Goal: Information Seeking & Learning: Learn about a topic

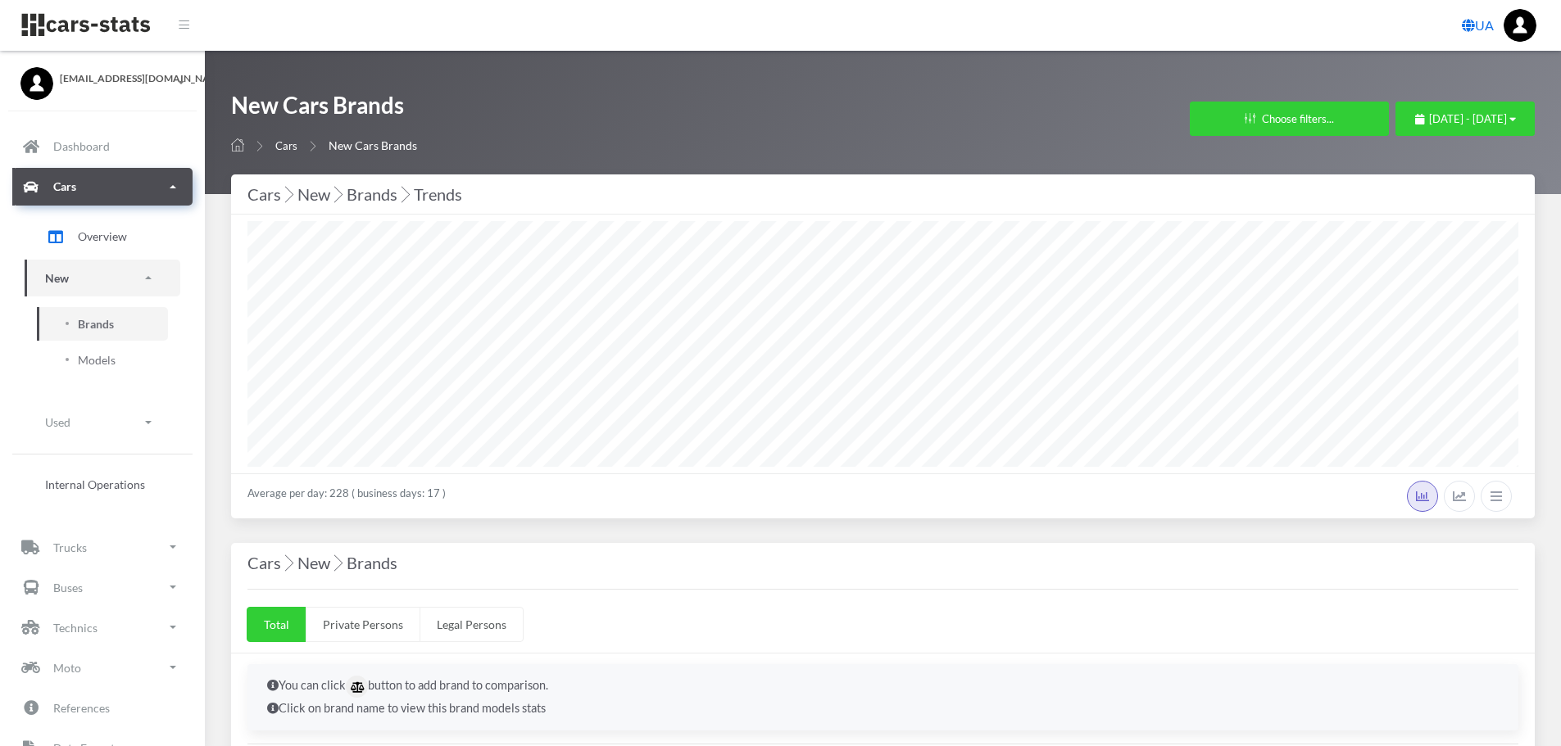
select select "25"
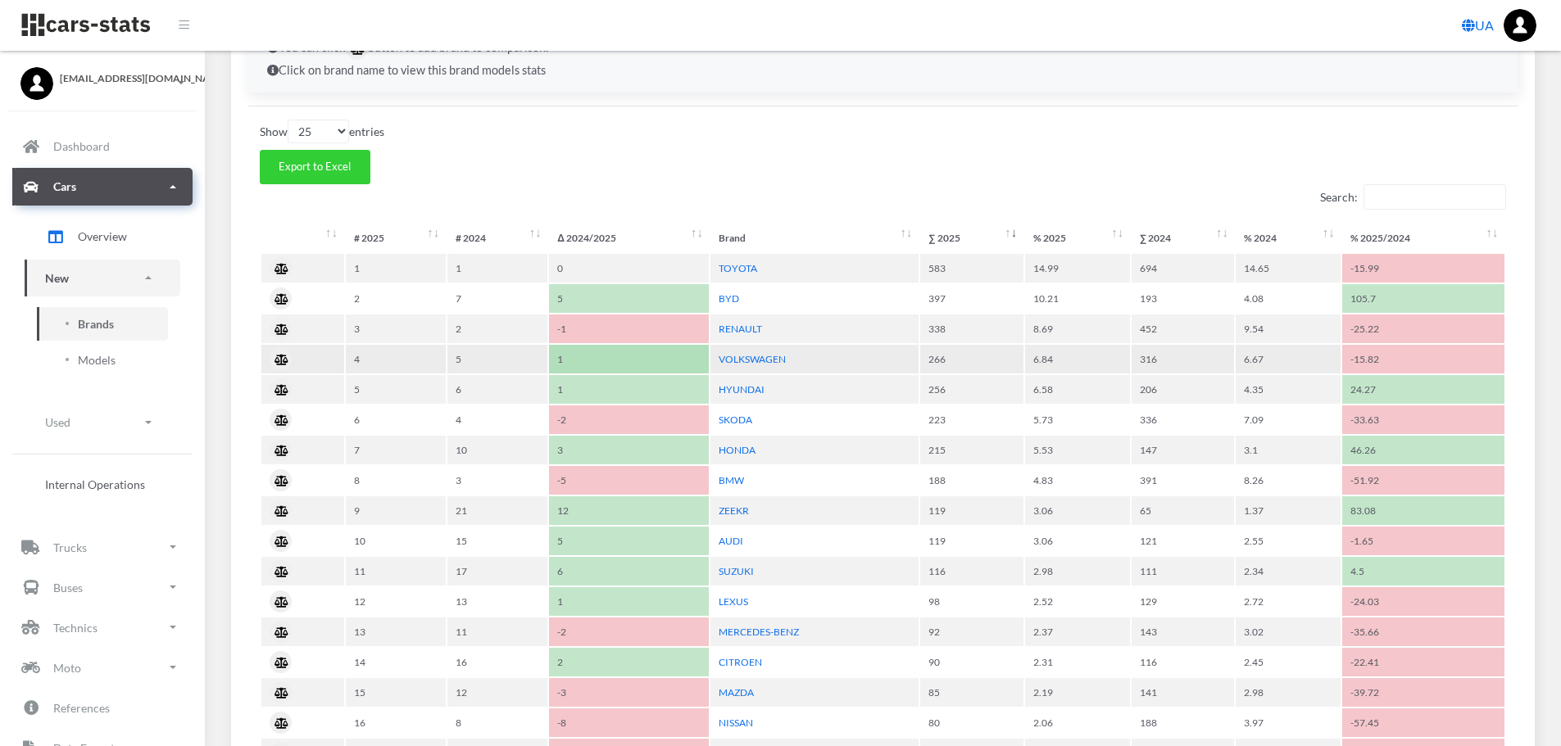
scroll to position [656, 0]
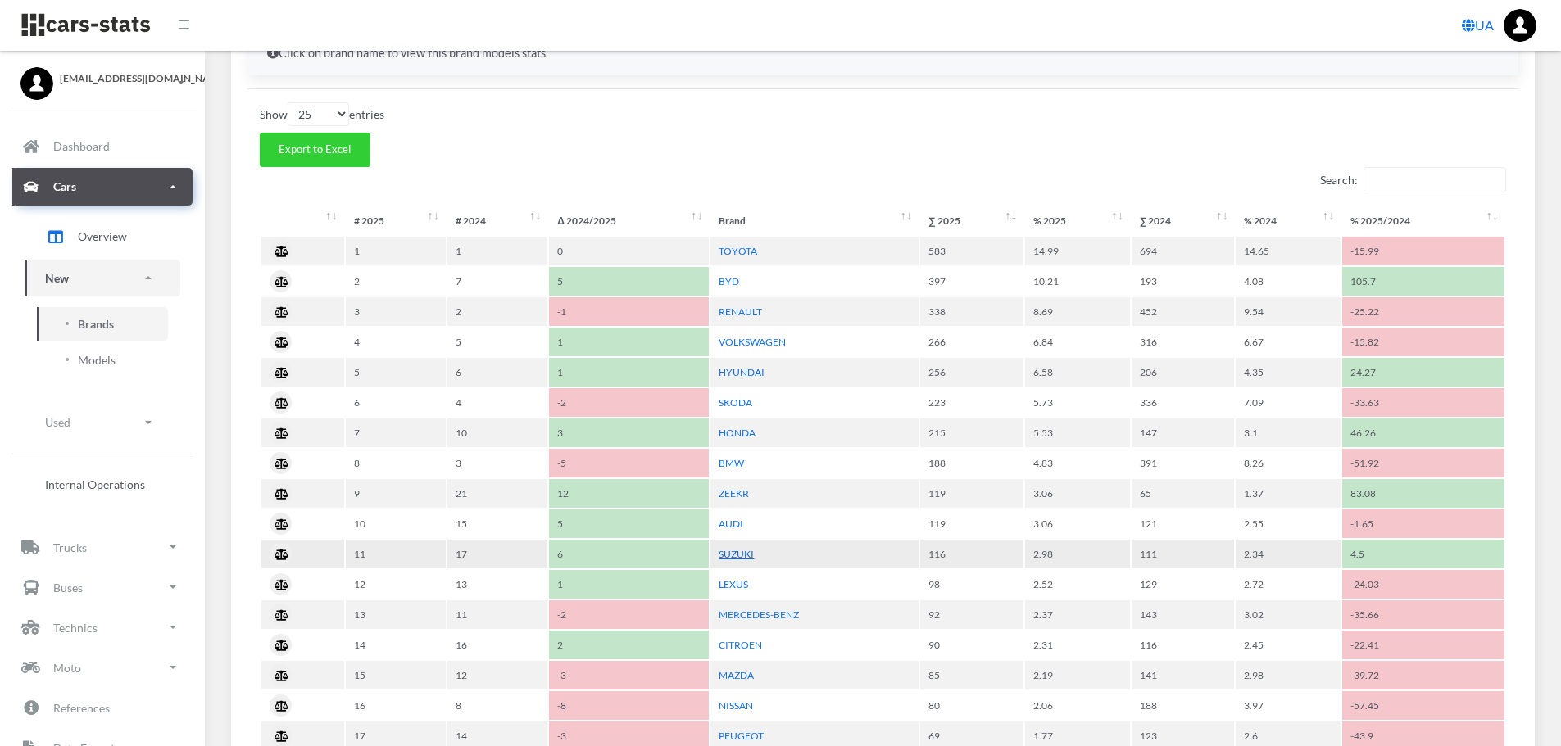
click at [740, 550] on link "SUZUKI" at bounding box center [736, 554] width 35 height 12
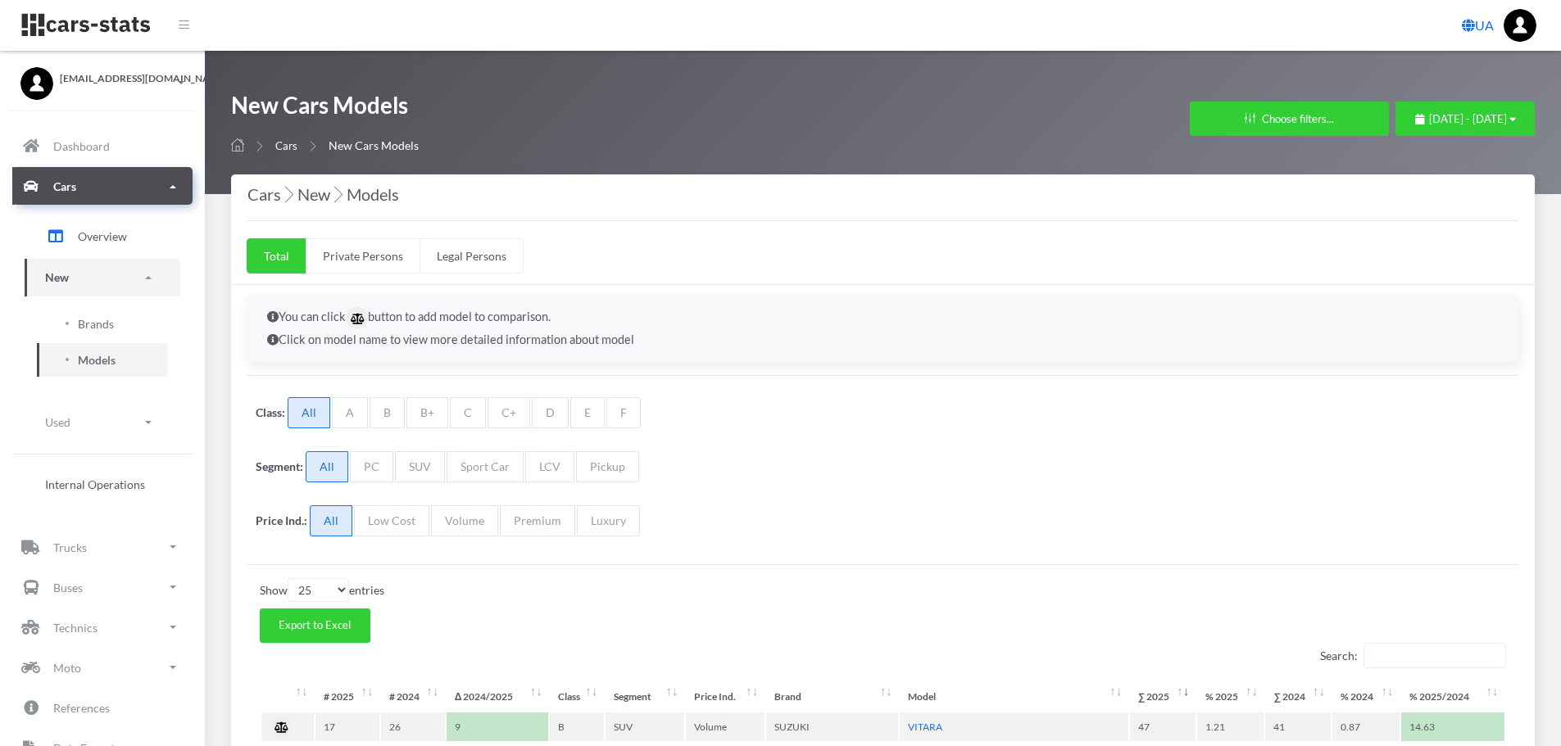
select select "25"
select select "SUZUKI"
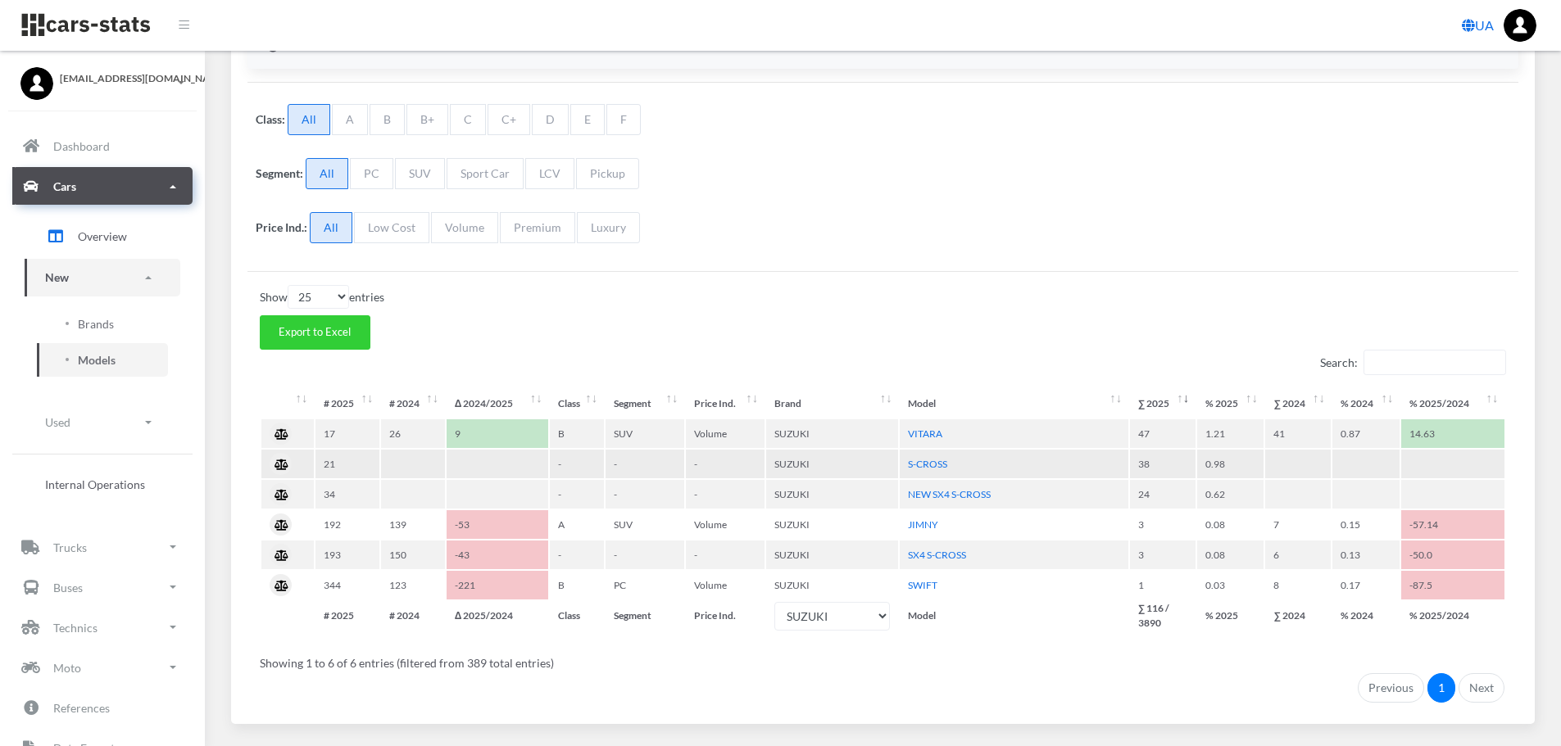
scroll to position [328, 0]
